Goal: Find specific page/section: Find specific page/section

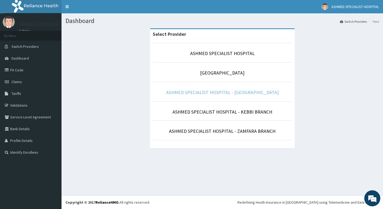
click at [235, 92] on link "ASHMED SPECIALIST HOSPITAL - [GEOGRAPHIC_DATA]" at bounding box center [222, 92] width 113 height 6
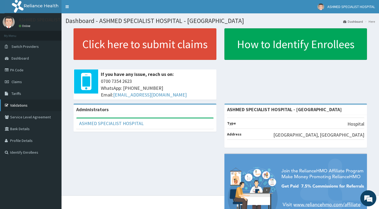
click at [16, 101] on link "Validations" at bounding box center [31, 106] width 62 height 12
